Goal: Task Accomplishment & Management: Use online tool/utility

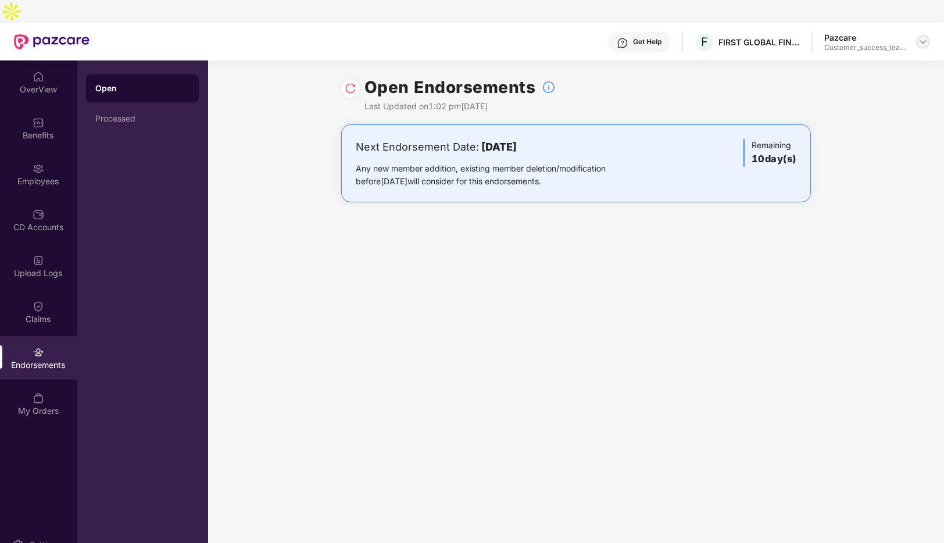
click at [923, 37] on img at bounding box center [923, 41] width 9 height 9
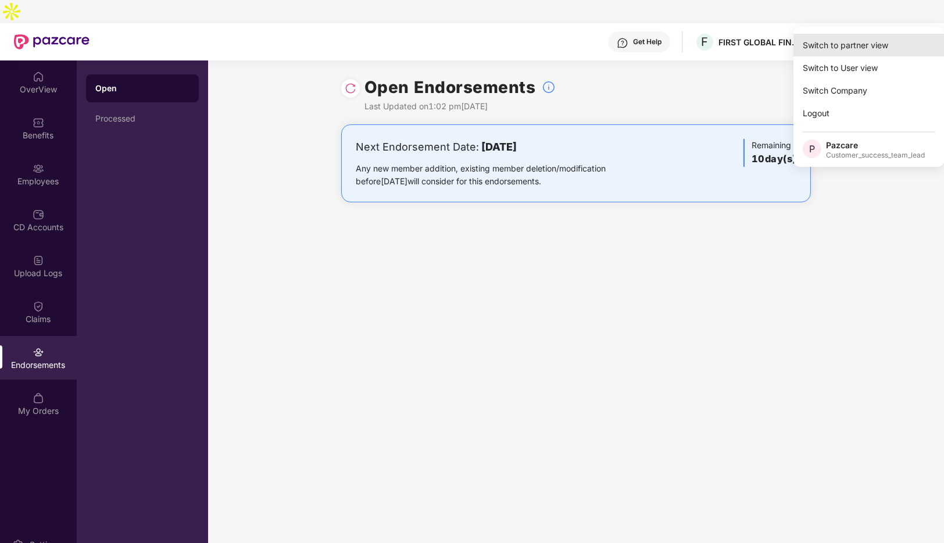
click at [846, 46] on div "Switch to partner view" at bounding box center [869, 45] width 151 height 23
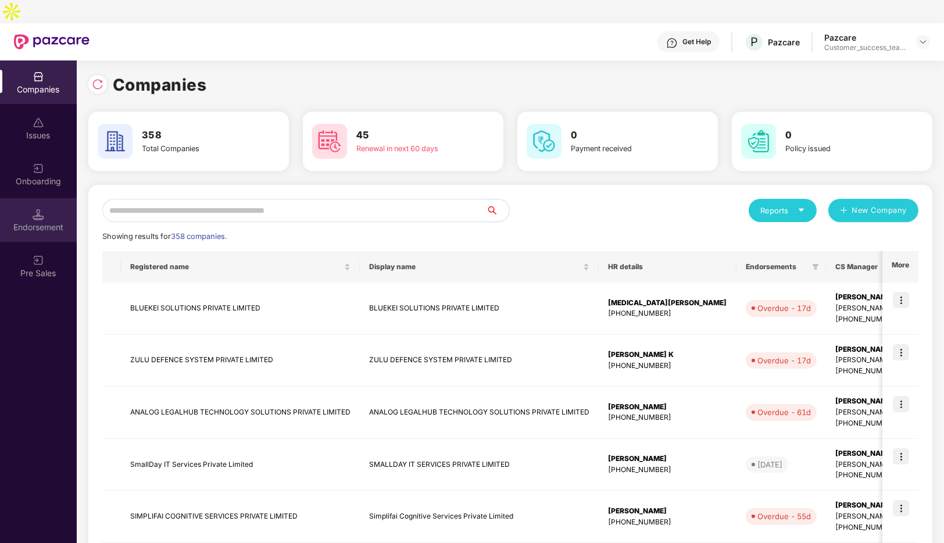
click at [31, 222] on div "Endorsement" at bounding box center [38, 228] width 77 height 12
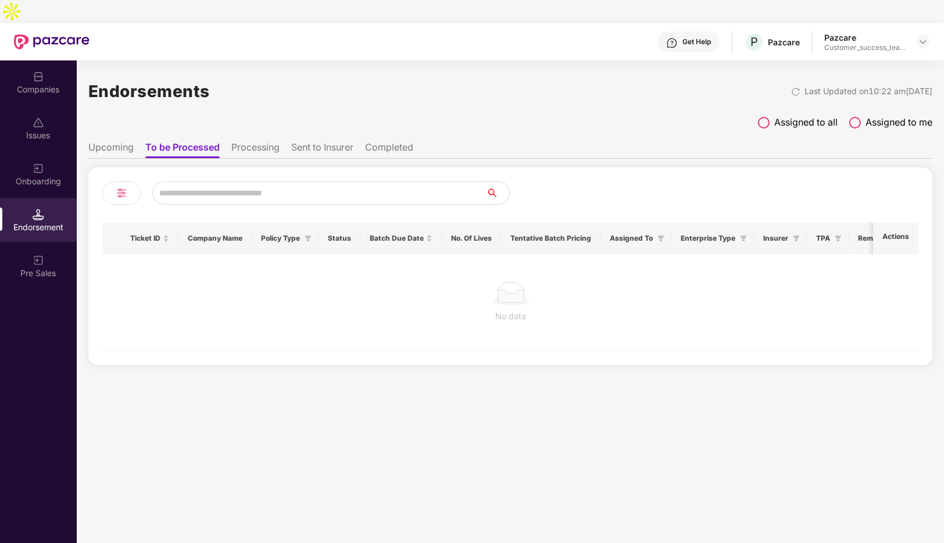
click at [123, 186] on img at bounding box center [122, 193] width 14 height 14
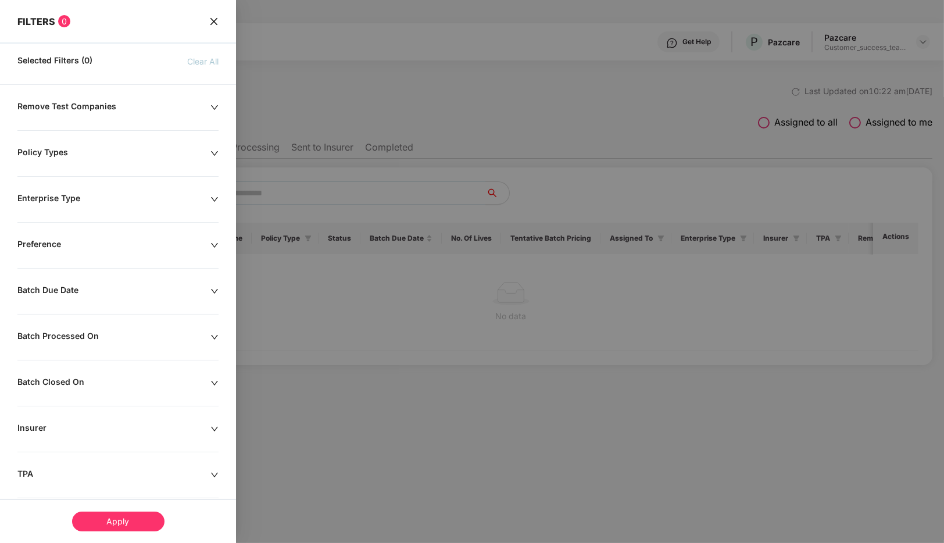
click at [211, 287] on icon "down" at bounding box center [215, 291] width 8 height 8
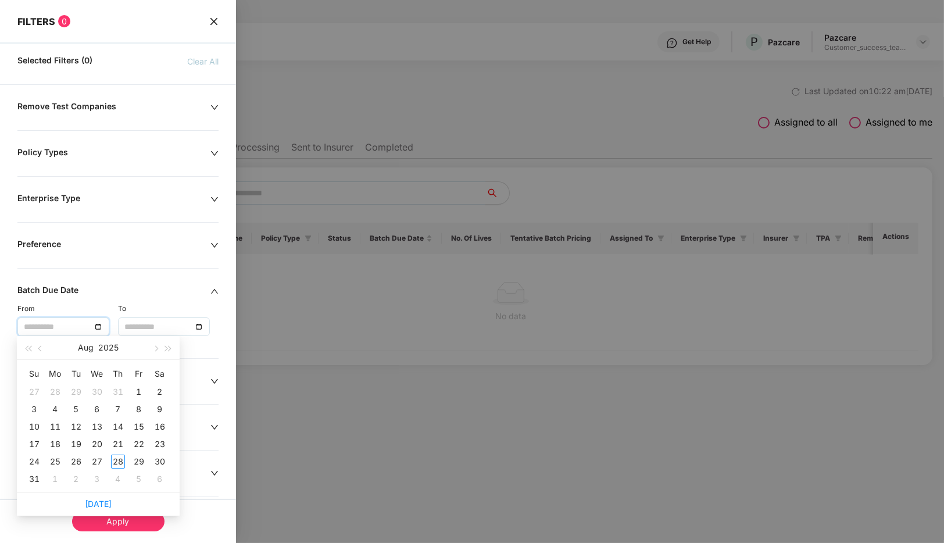
click at [69, 321] on input at bounding box center [57, 326] width 67 height 13
type input "**********"
click at [137, 388] on div "1" at bounding box center [139, 392] width 14 height 14
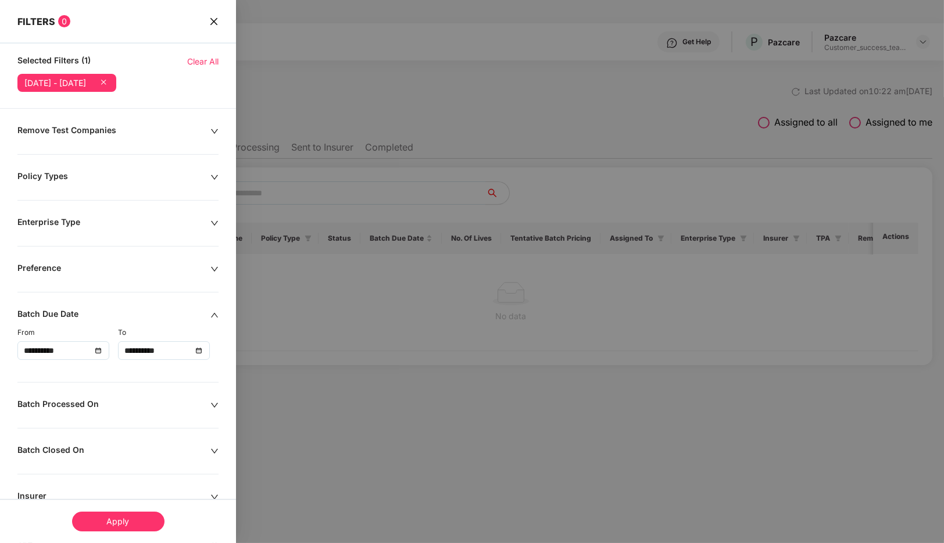
click at [198, 349] on div "**********" at bounding box center [163, 350] width 79 height 13
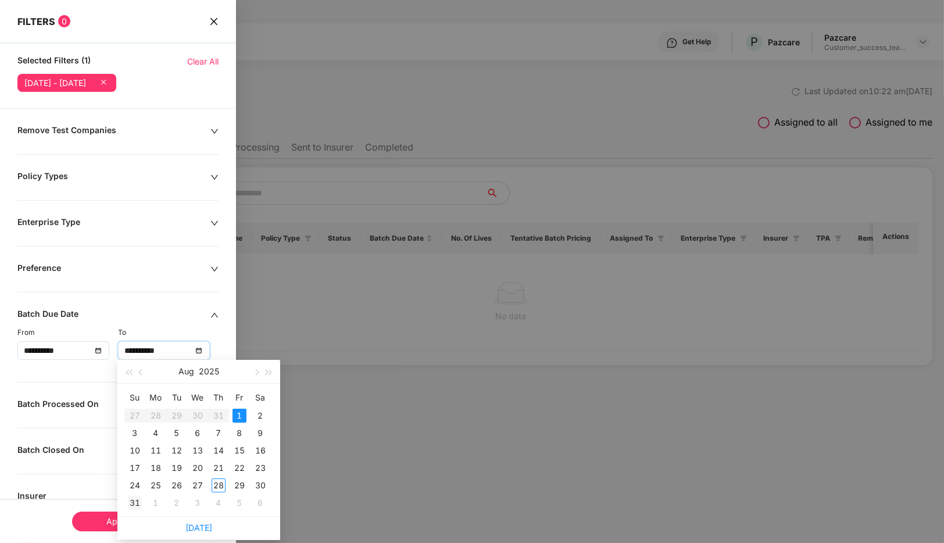
type input "**********"
click at [138, 496] on div "31" at bounding box center [135, 503] width 14 height 14
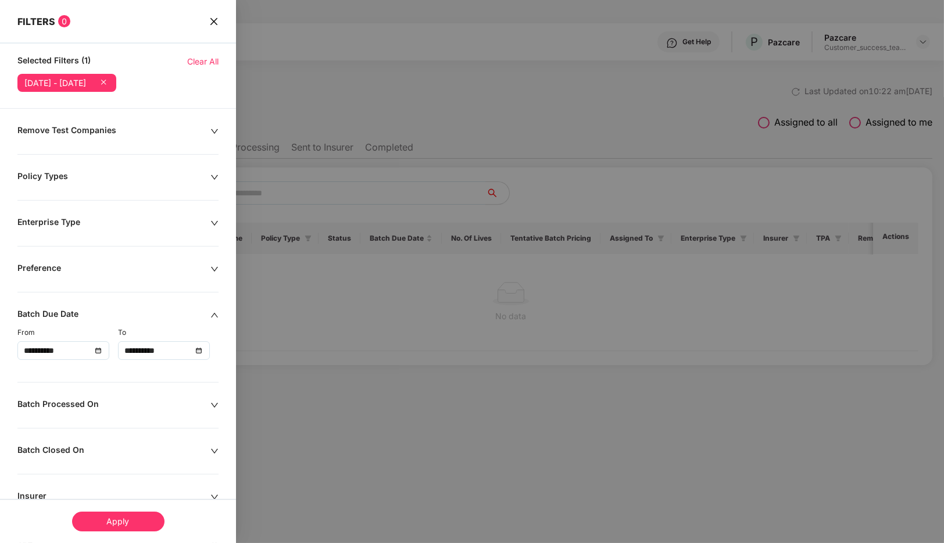
click at [139, 523] on div "Apply" at bounding box center [118, 522] width 92 height 20
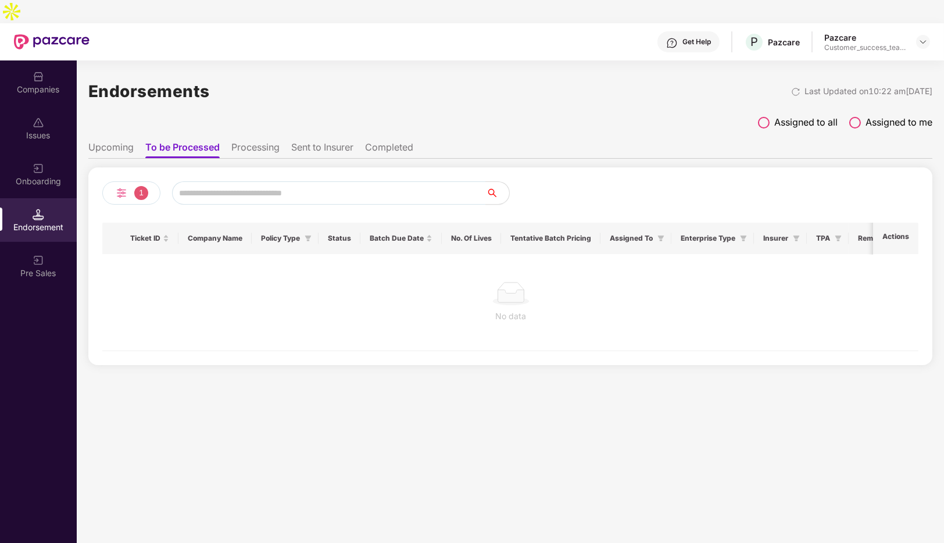
click at [764, 117] on span at bounding box center [764, 123] width 12 height 12
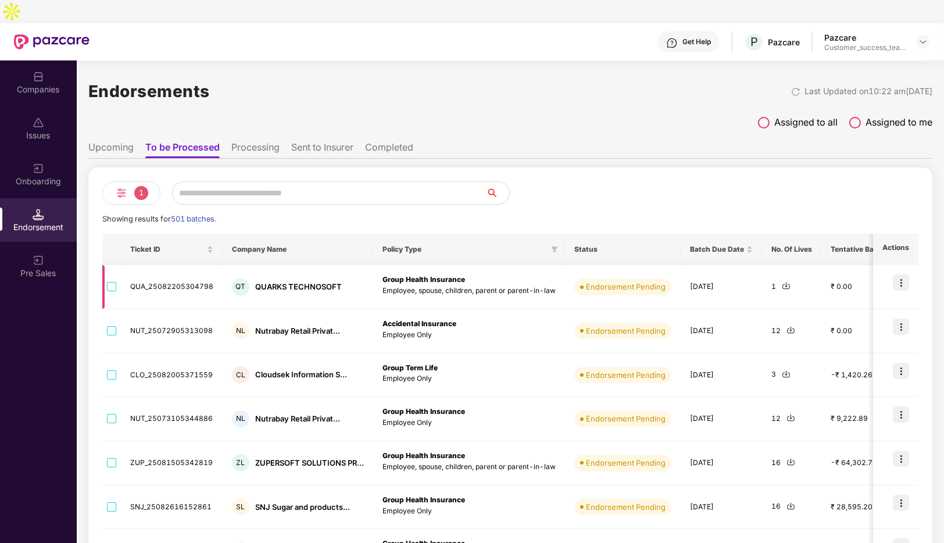
scroll to position [1, 0]
click at [747, 244] on div "Batch Due Date" at bounding box center [721, 249] width 63 height 11
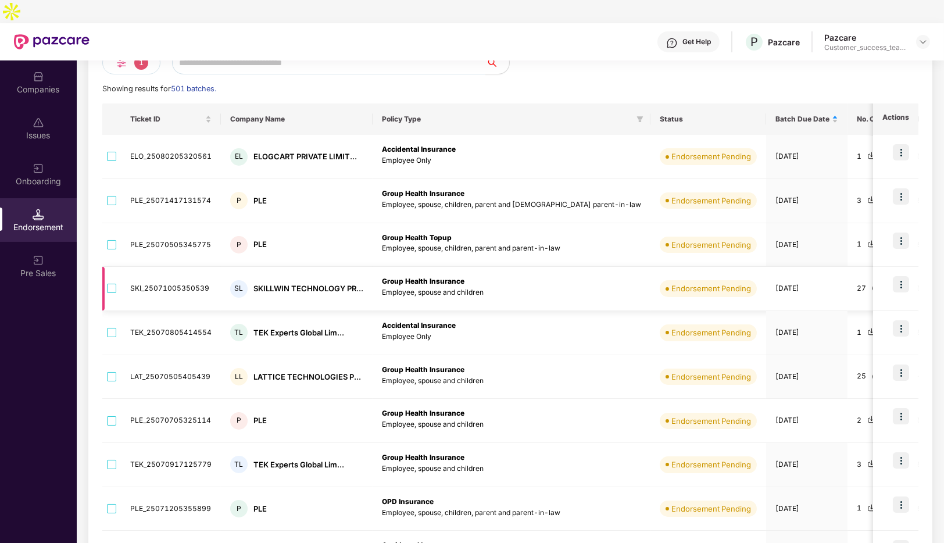
scroll to position [192, 0]
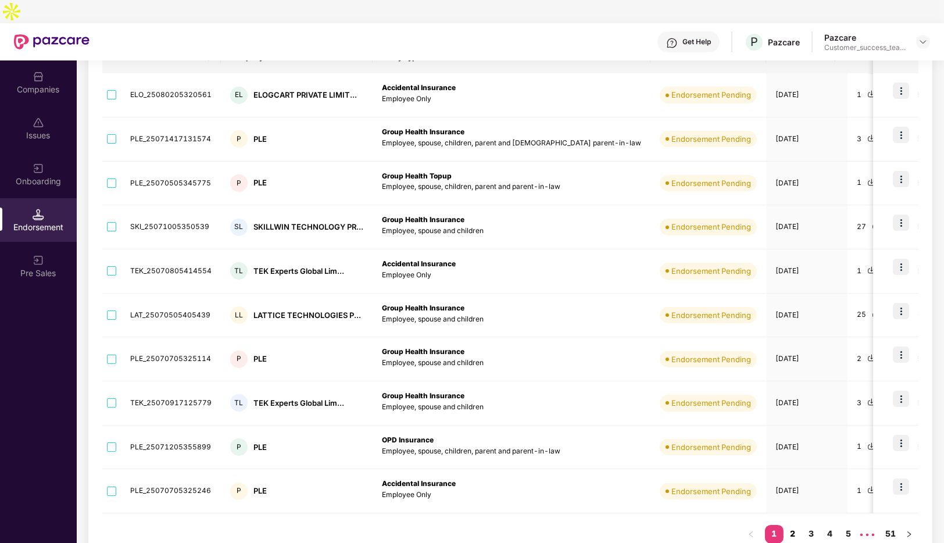
click at [798, 525] on link "2" at bounding box center [793, 533] width 19 height 17
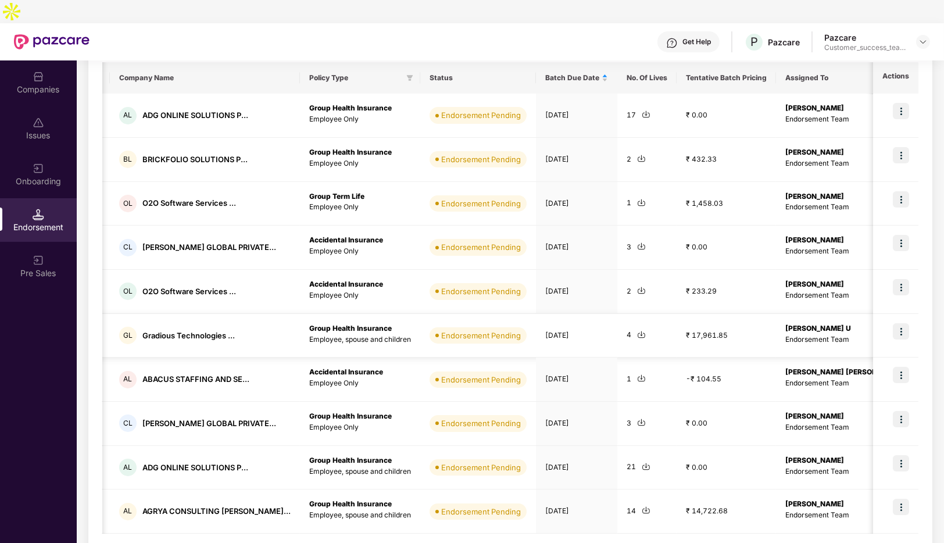
scroll to position [0, 0]
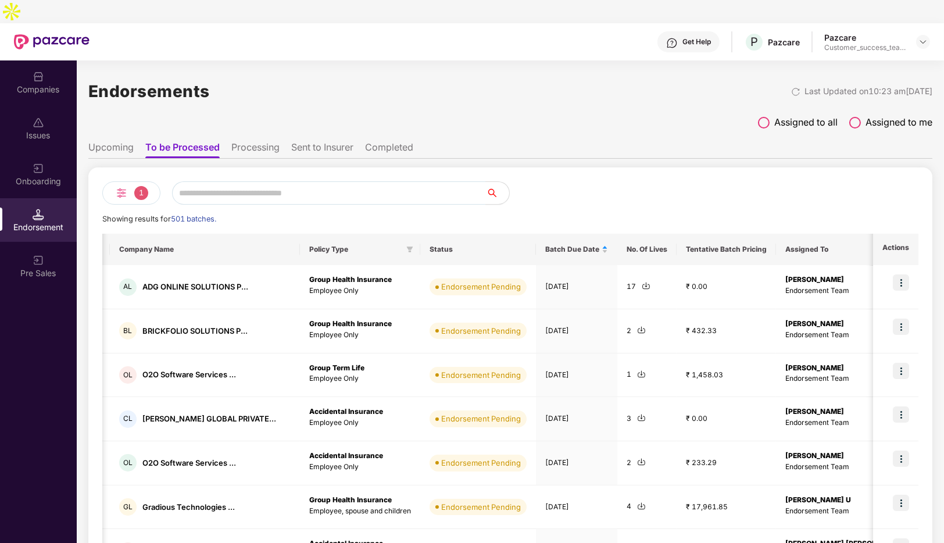
click at [199, 167] on div "1 Showing results for 501 batches. Ticket ID Company Name Policy Type Status Ba…" at bounding box center [510, 464] width 844 height 594
click at [40, 163] on img at bounding box center [39, 169] width 12 height 12
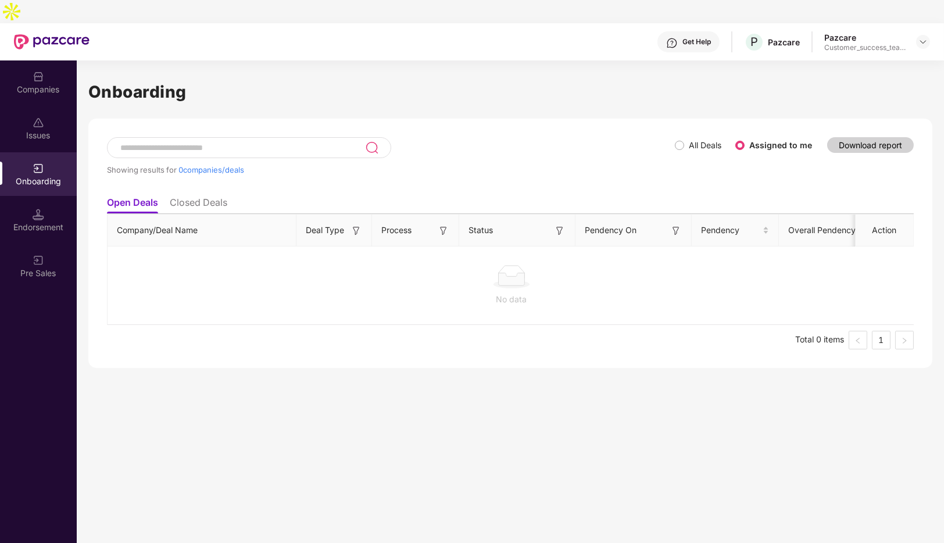
click at [229, 143] on input at bounding box center [242, 148] width 246 height 10
type input "*"
